Goal: Task Accomplishment & Management: Manage account settings

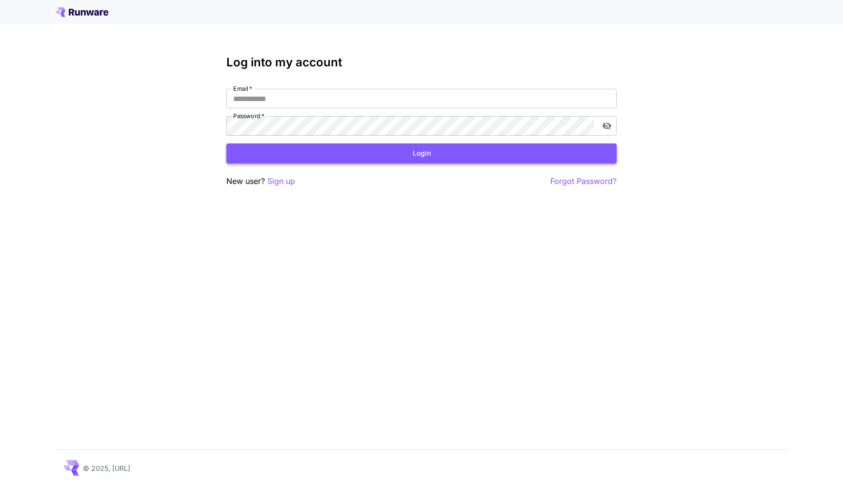
type input "**********"
click at [392, 162] on button "Login" at bounding box center [421, 153] width 390 height 20
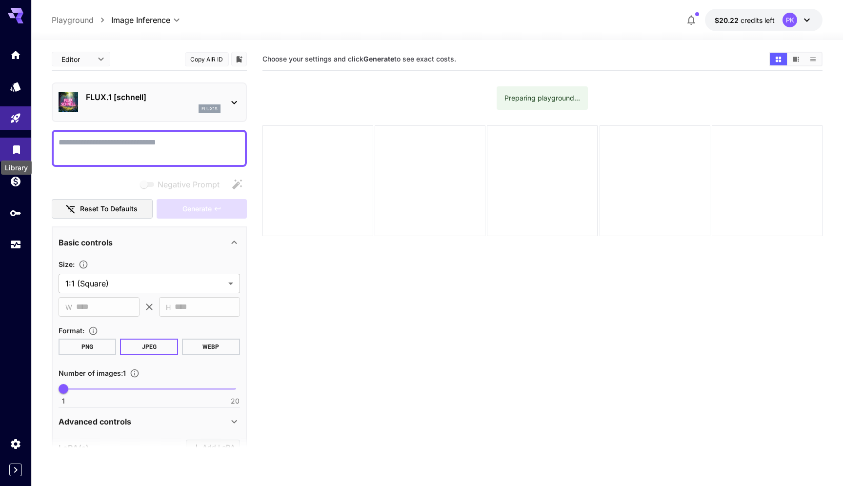
click at [17, 151] on icon "Library" at bounding box center [17, 147] width 12 height 12
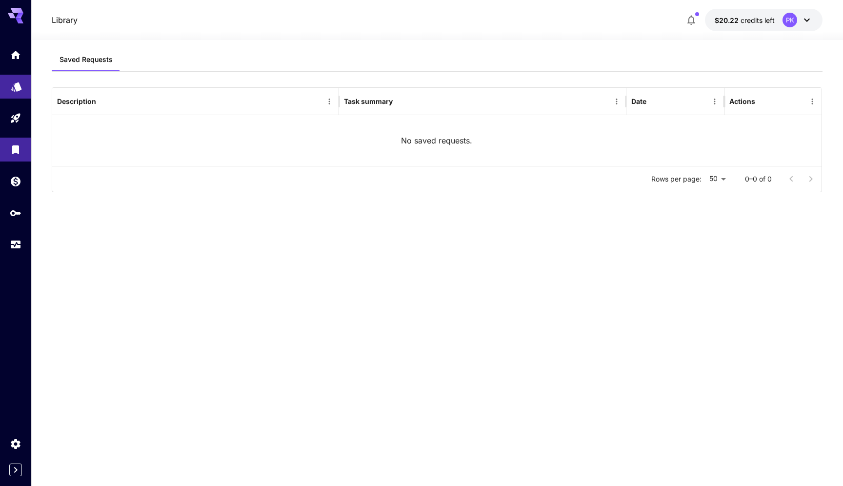
click at [21, 93] on link at bounding box center [15, 87] width 31 height 24
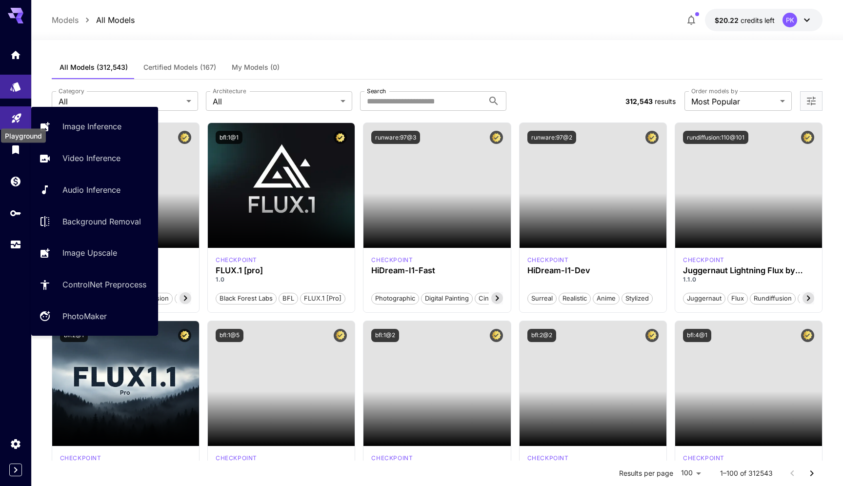
click at [20, 121] on icon "Playground" at bounding box center [17, 115] width 12 height 12
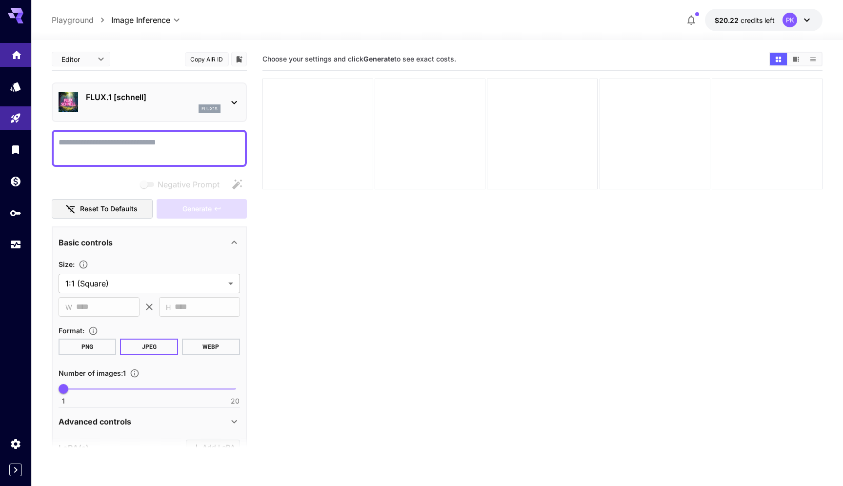
click at [22, 45] on link at bounding box center [15, 55] width 31 height 24
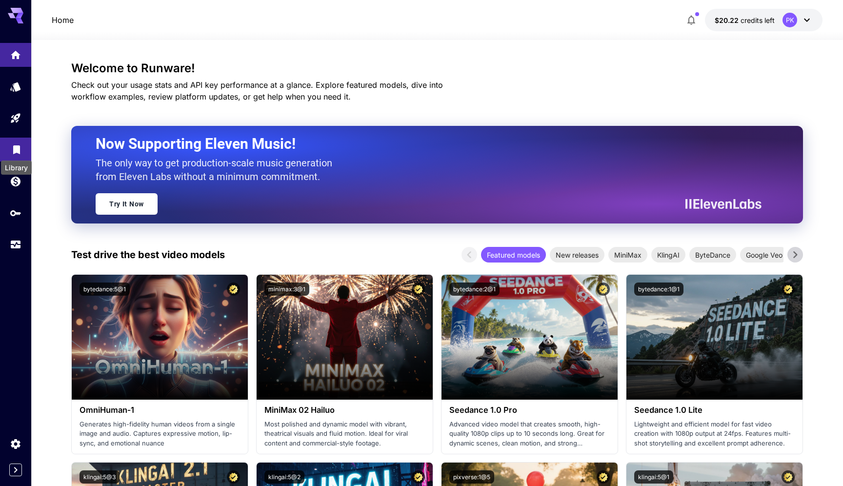
click at [18, 152] on icon "Library" at bounding box center [17, 147] width 12 height 12
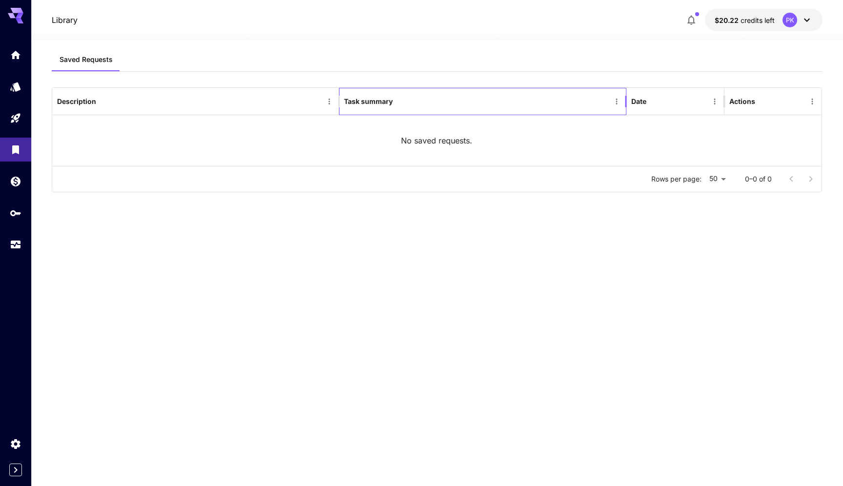
click at [510, 102] on div "Task summary" at bounding box center [477, 101] width 266 height 27
click at [218, 85] on div "Saved Requests Description Task summary Date Actions No saved requests. Rows pe…" at bounding box center [438, 256] width 772 height 417
click at [20, 61] on link at bounding box center [15, 55] width 31 height 24
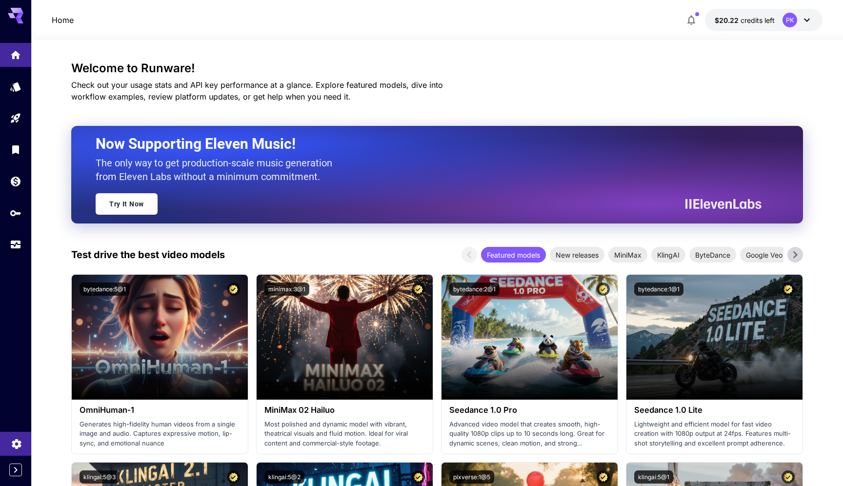
click at [9, 448] on link at bounding box center [15, 444] width 31 height 24
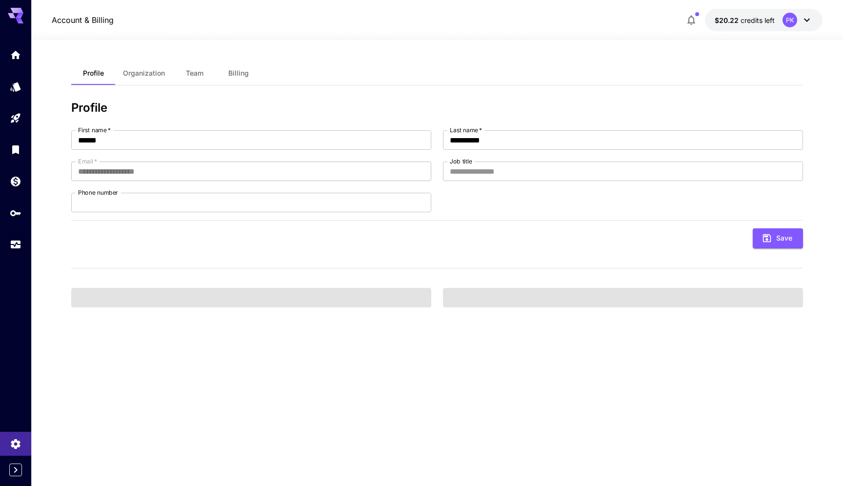
click at [158, 74] on span "Organization" at bounding box center [144, 73] width 42 height 9
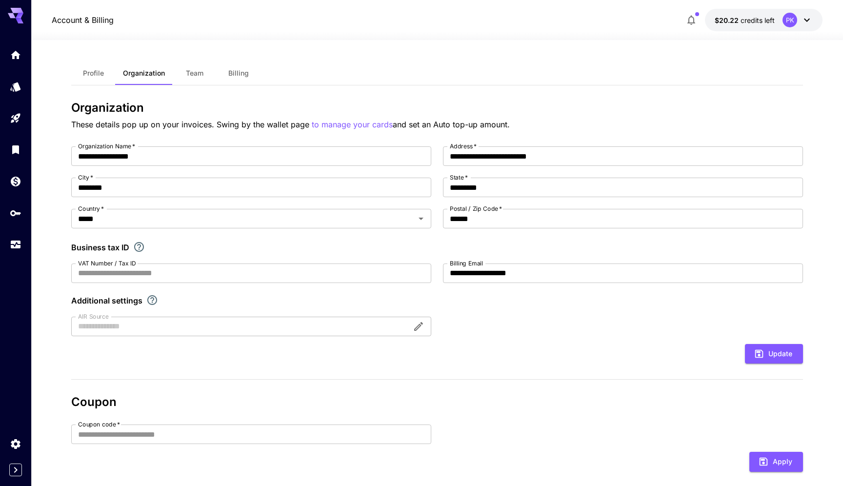
click at [202, 69] on span "Team" at bounding box center [195, 73] width 18 height 9
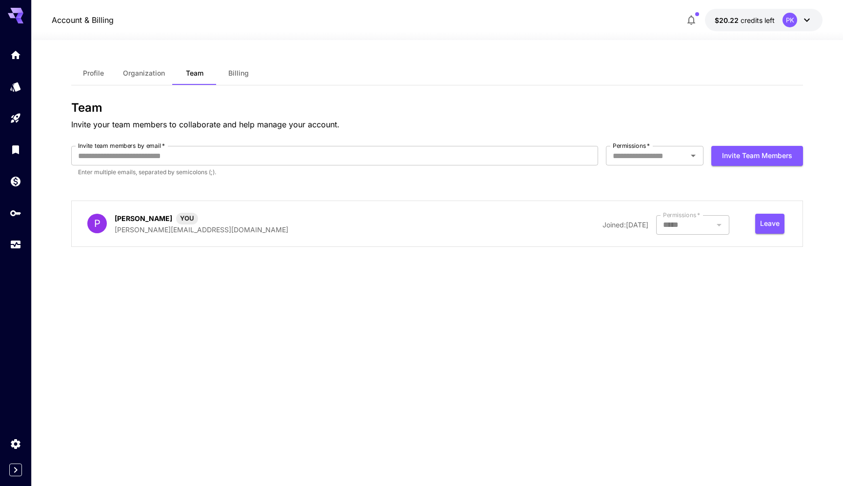
click at [246, 70] on span "Billing" at bounding box center [238, 73] width 20 height 9
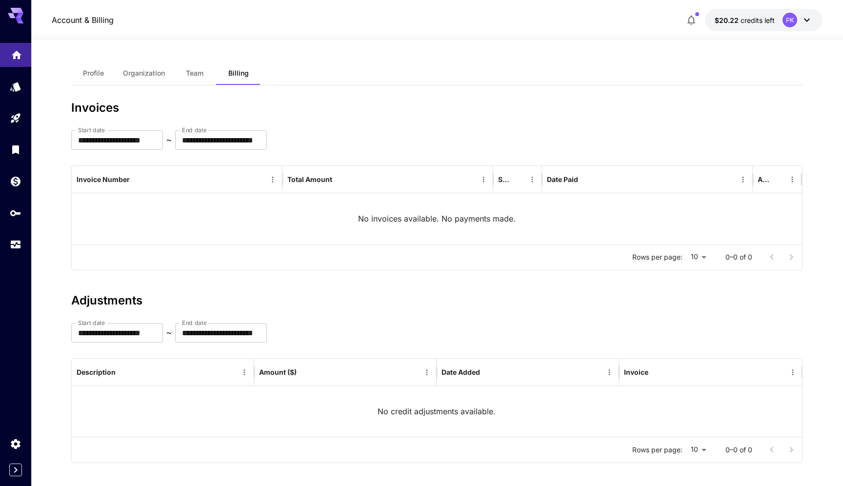
click at [15, 63] on link at bounding box center [15, 55] width 31 height 24
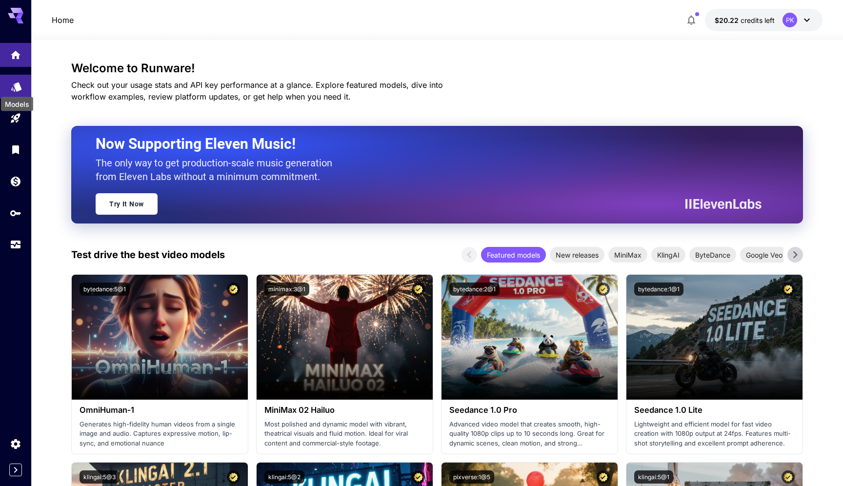
click at [16, 82] on icon "Models" at bounding box center [16, 83] width 10 height 9
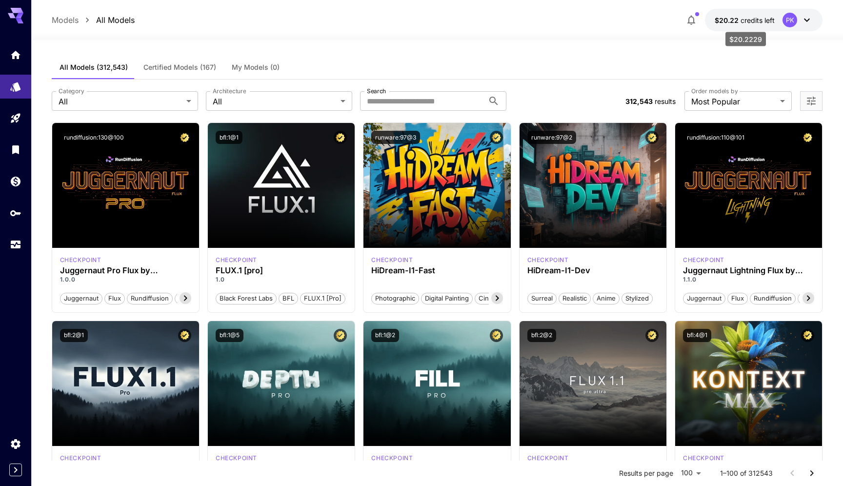
click at [771, 18] on span "credits left" at bounding box center [758, 20] width 34 height 8
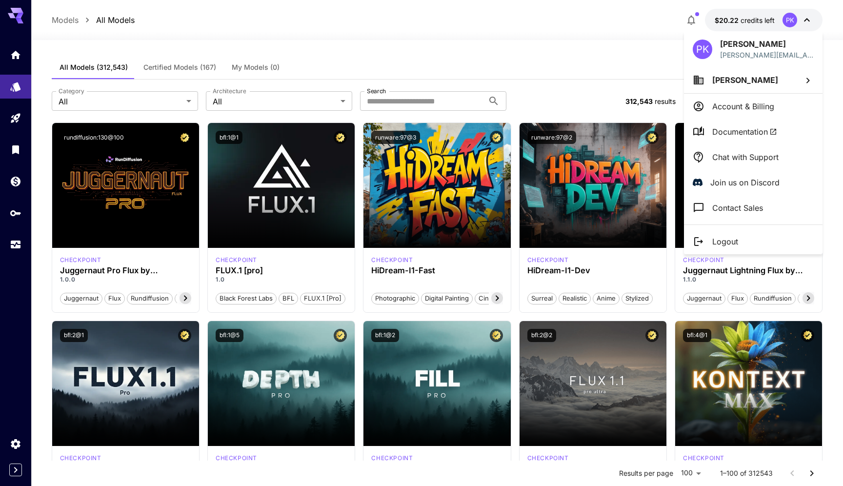
click at [770, 118] on li "Account & Billing" at bounding box center [753, 106] width 139 height 25
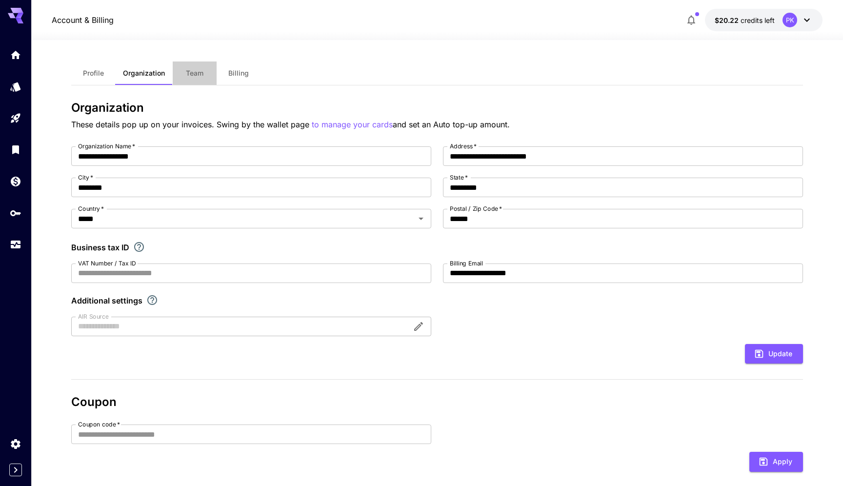
click at [193, 61] on button "Team" at bounding box center [195, 72] width 44 height 23
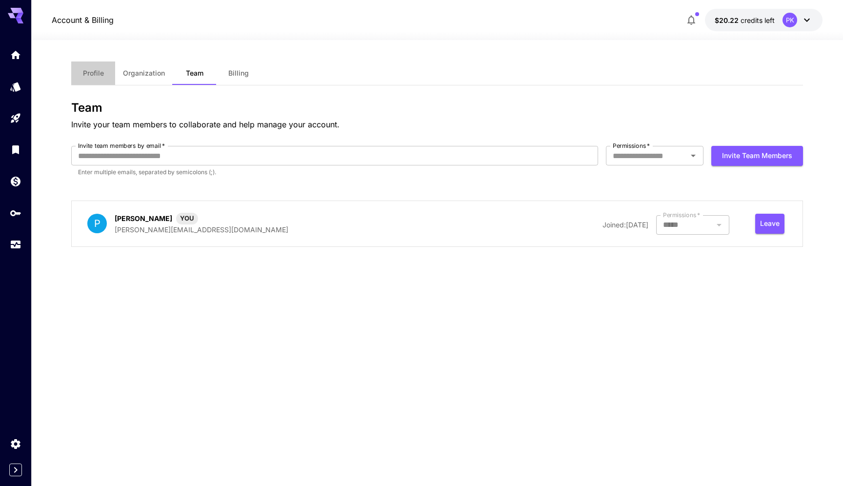
click at [97, 72] on span "Profile" at bounding box center [93, 73] width 21 height 9
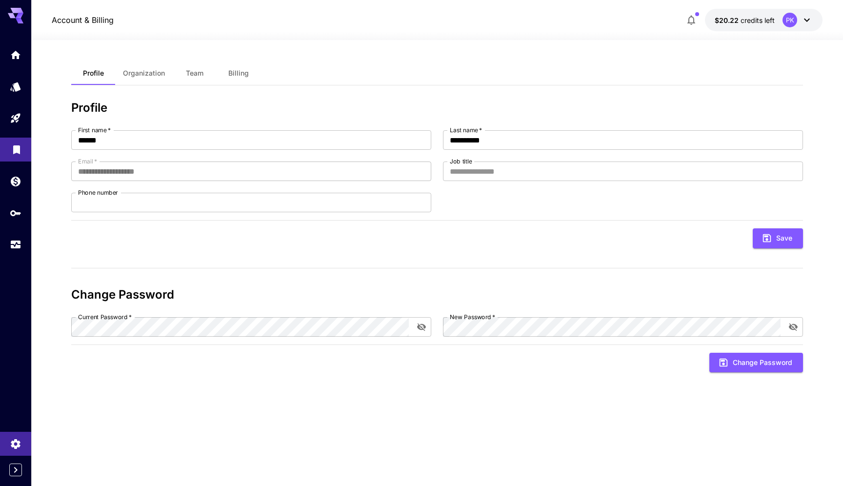
click at [29, 150] on link at bounding box center [15, 150] width 31 height 24
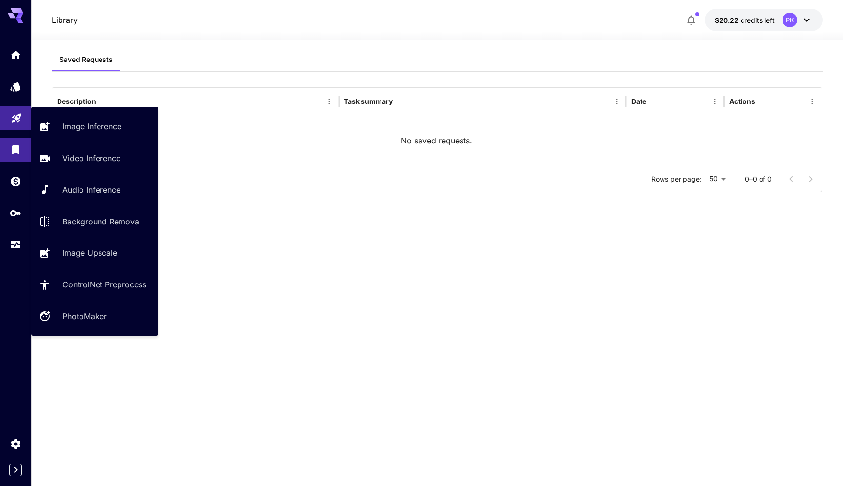
click at [20, 124] on link at bounding box center [15, 118] width 31 height 24
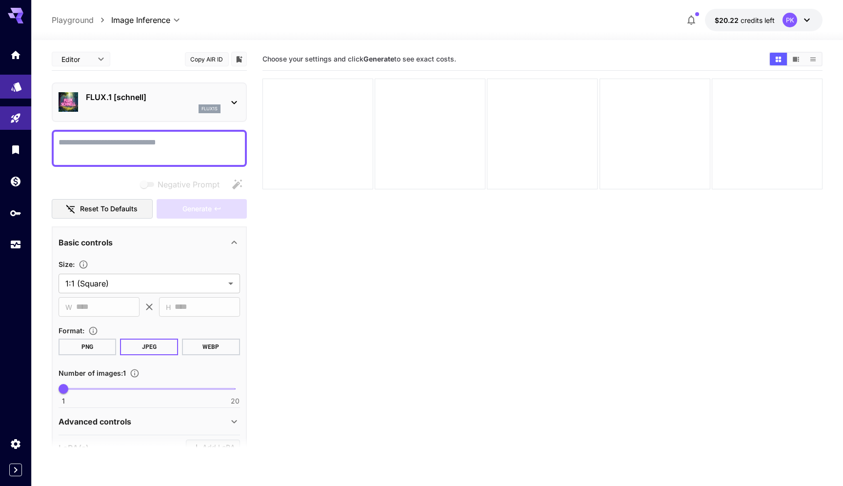
click at [26, 90] on link at bounding box center [15, 87] width 31 height 24
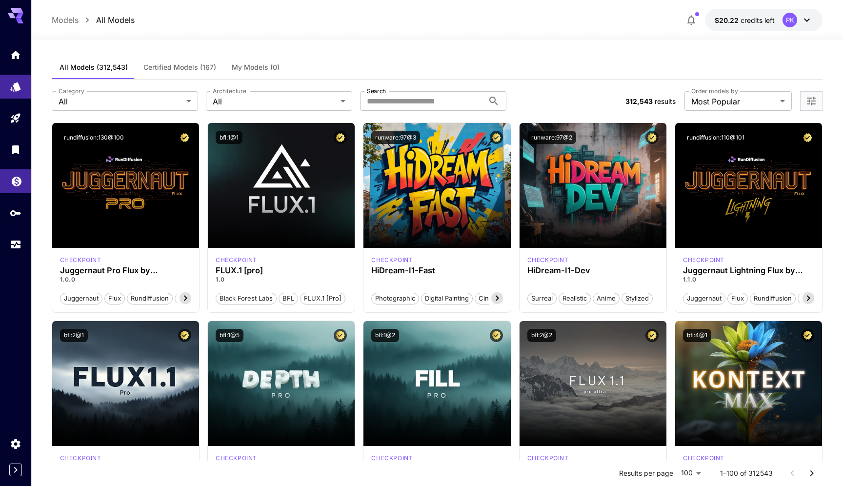
drag, startPoint x: 10, startPoint y: 70, endPoint x: 0, endPoint y: 173, distance: 103.0
click at [0, 184] on div at bounding box center [15, 149] width 31 height 213
click at [10, 249] on link at bounding box center [15, 245] width 31 height 24
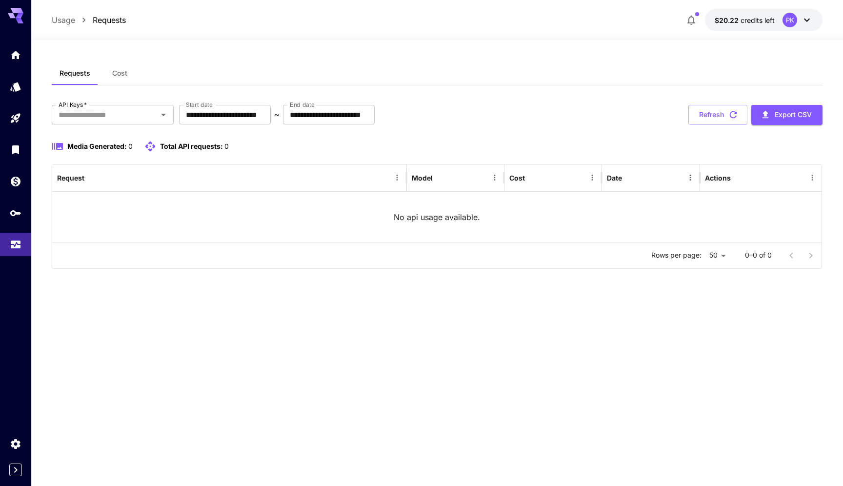
click at [124, 74] on span "Cost" at bounding box center [119, 73] width 15 height 9
